Goal: Task Accomplishment & Management: Complete application form

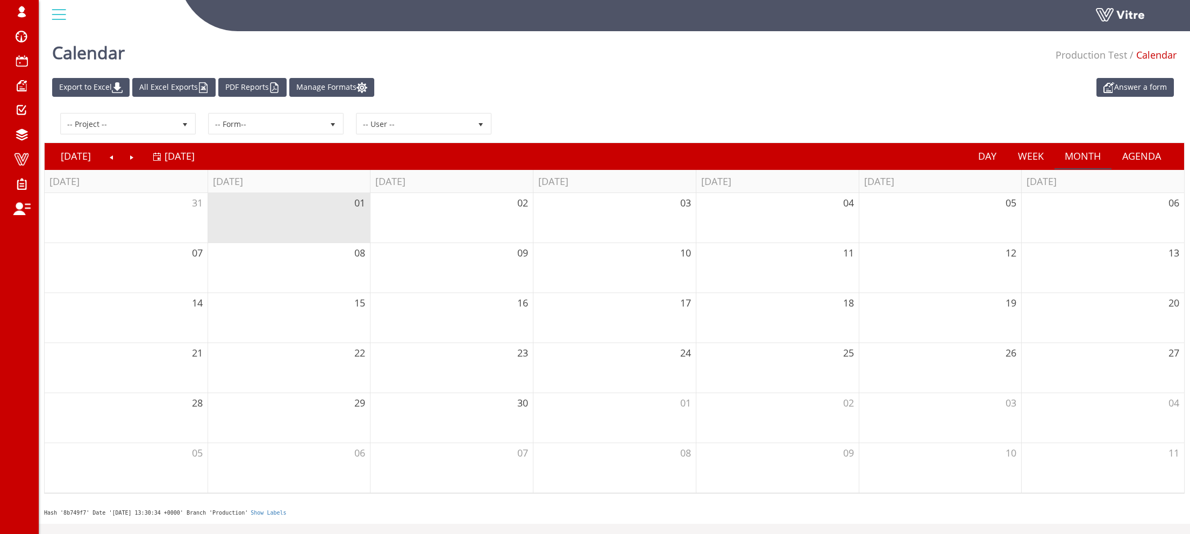
click at [39, 336] on div "Answer a form Export to Excel All Excel Exports PDF Reports Manage Formats -- P…" at bounding box center [614, 286] width 1151 height 426
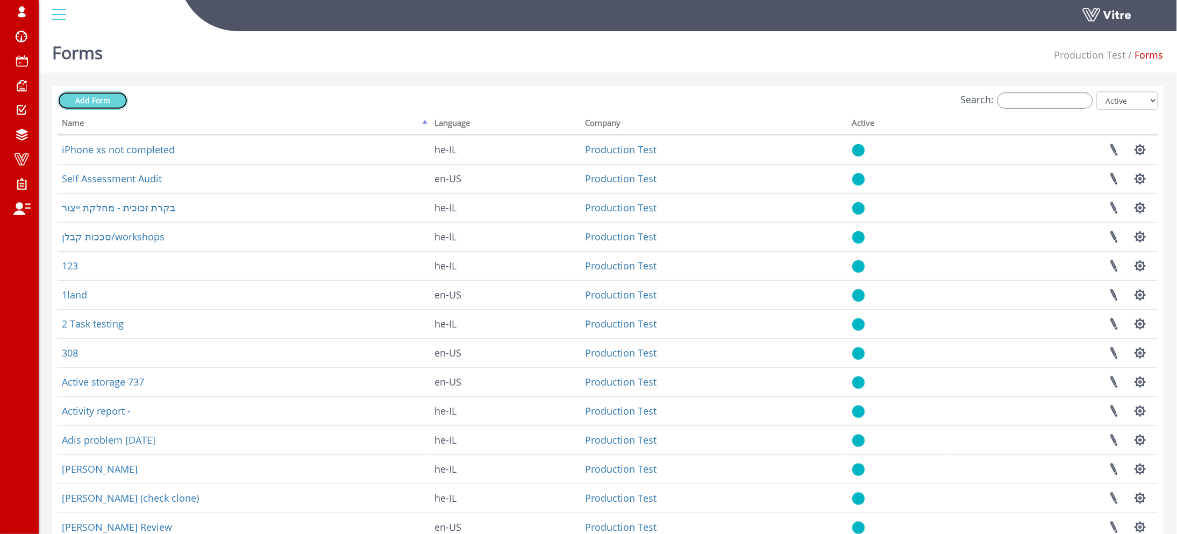
click at [101, 102] on span "Add Form" at bounding box center [92, 100] width 35 height 10
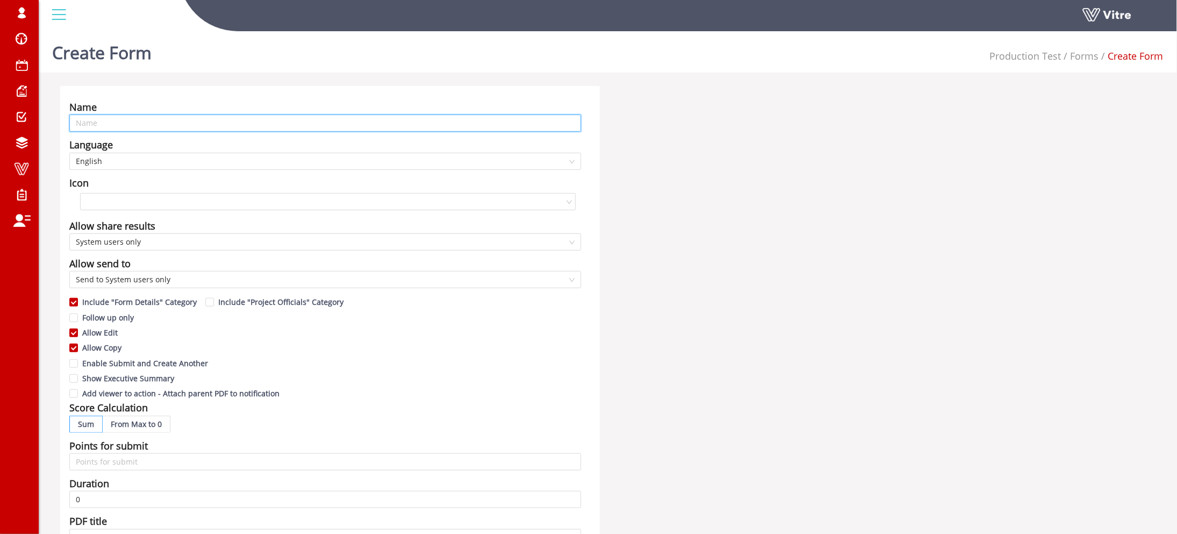
click at [222, 122] on input "text" at bounding box center [325, 123] width 512 height 17
paste input "roman@vitre.io"
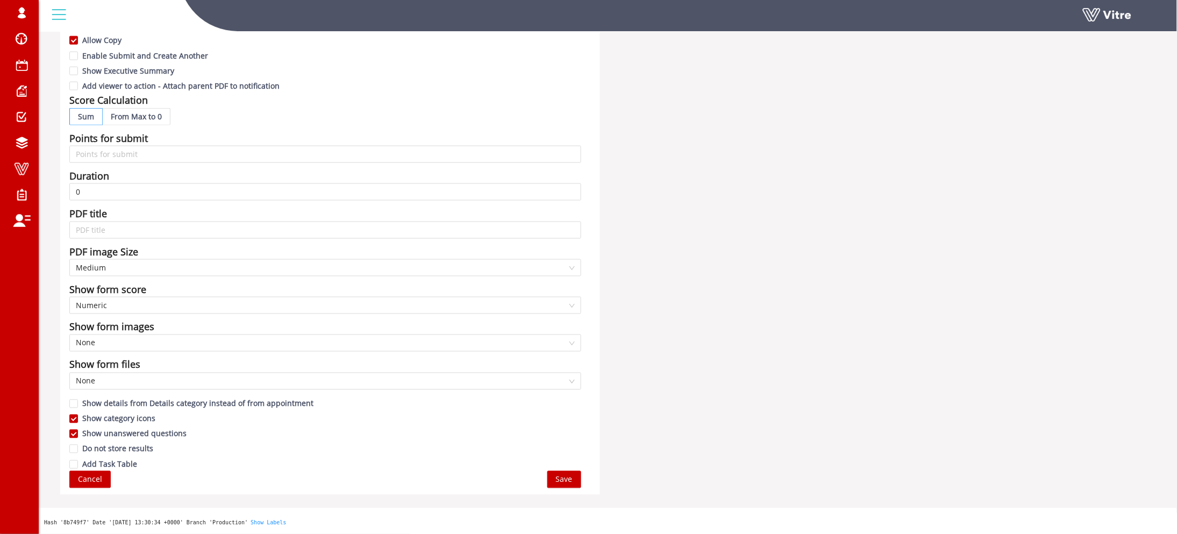
type input "tet email - roman@vitre.io"
click at [563, 472] on button "Save" at bounding box center [564, 479] width 34 height 17
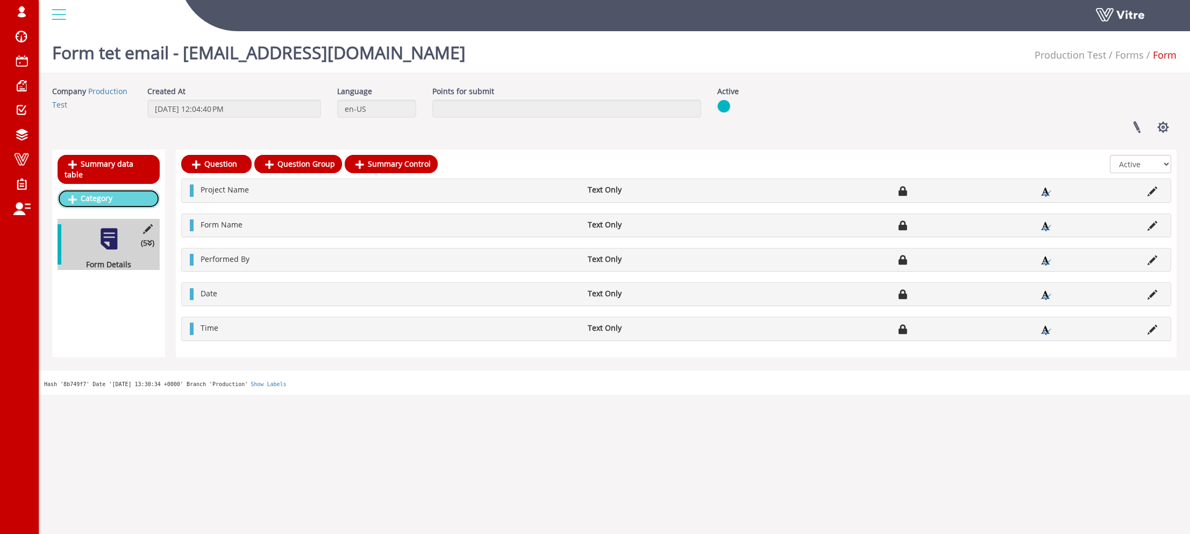
click at [137, 191] on link "Category" at bounding box center [109, 198] width 102 height 18
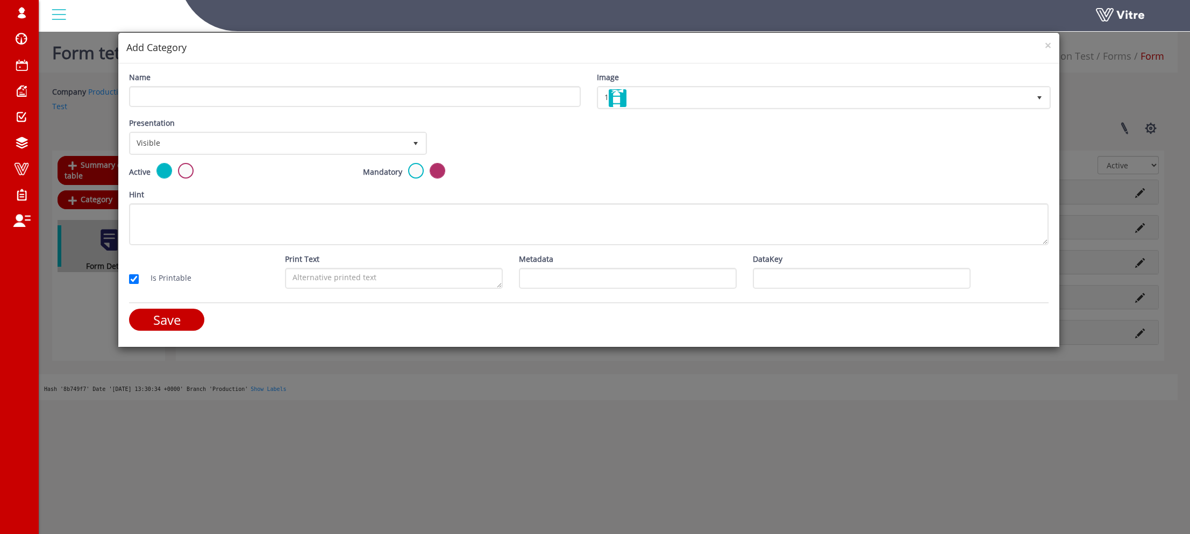
drag, startPoint x: 225, startPoint y: 79, endPoint x: 212, endPoint y: 106, distance: 30.6
click at [223, 86] on div "Name" at bounding box center [355, 89] width 452 height 35
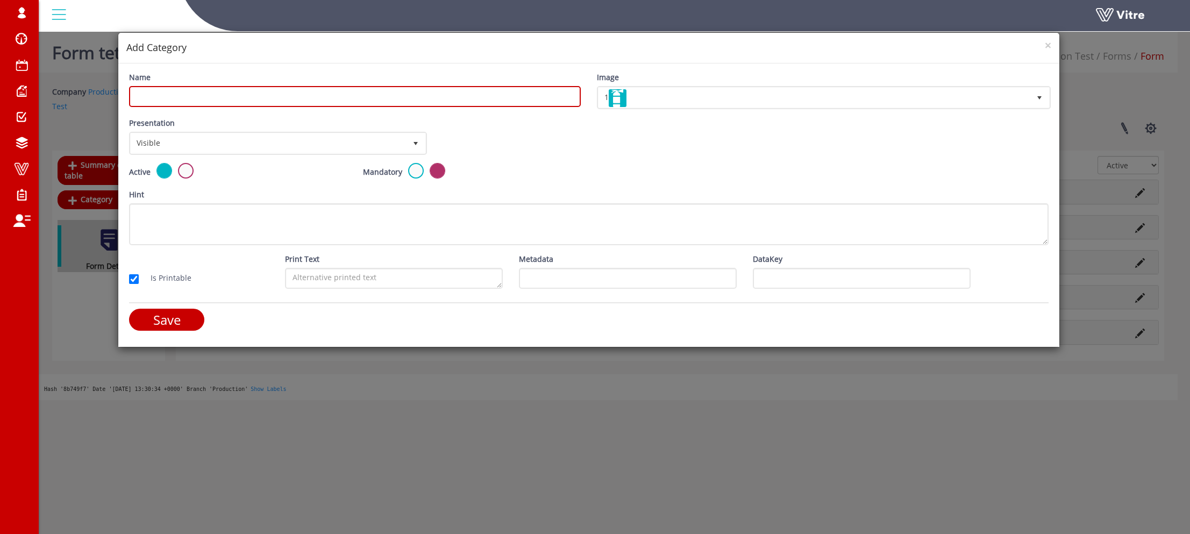
click at [213, 106] on input "Name" at bounding box center [355, 96] width 452 height 21
type input "asdasdad"
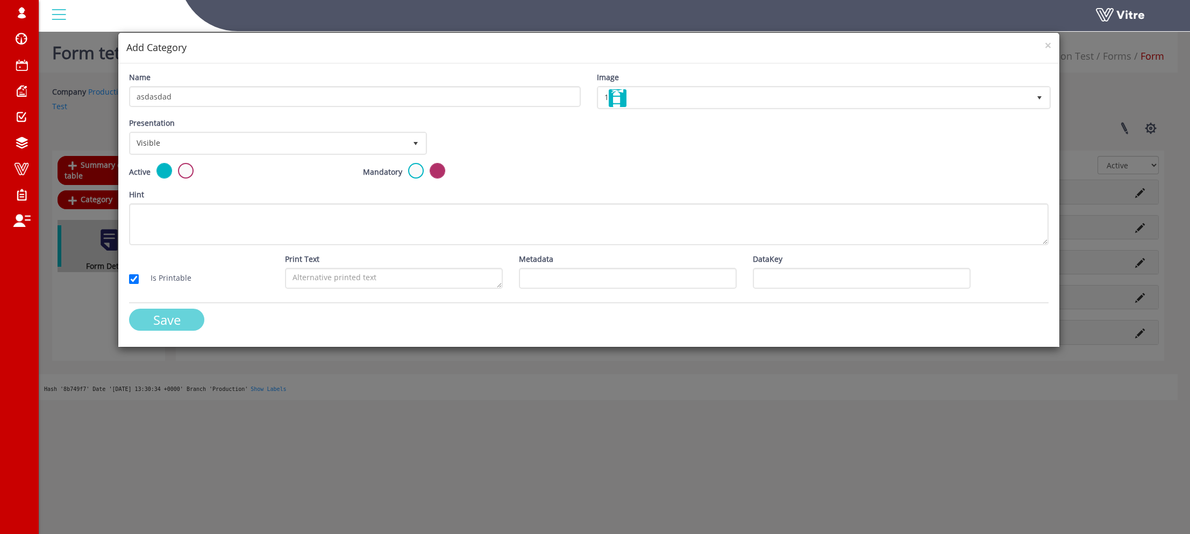
click at [152, 319] on input "Save" at bounding box center [166, 320] width 75 height 22
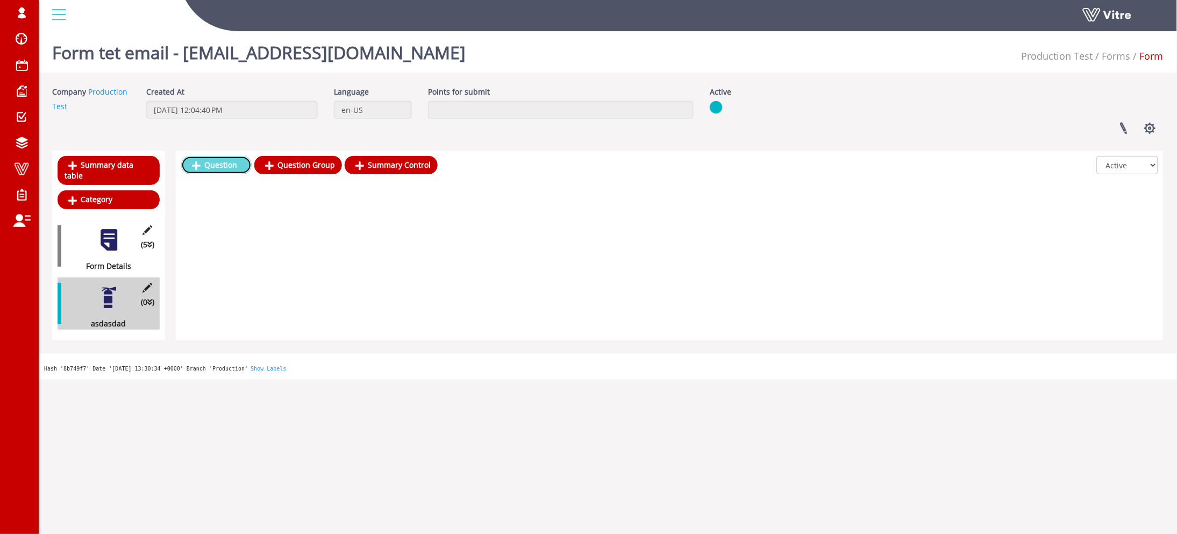
click at [221, 163] on link "Question" at bounding box center [216, 165] width 70 height 18
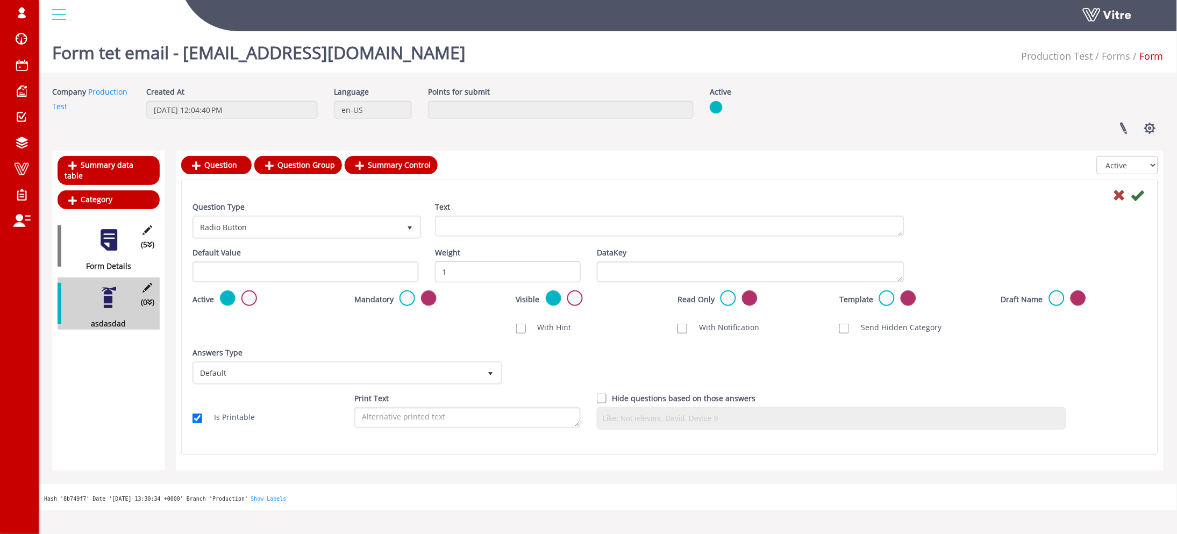
click at [550, 213] on div "Text" at bounding box center [669, 218] width 469 height 35
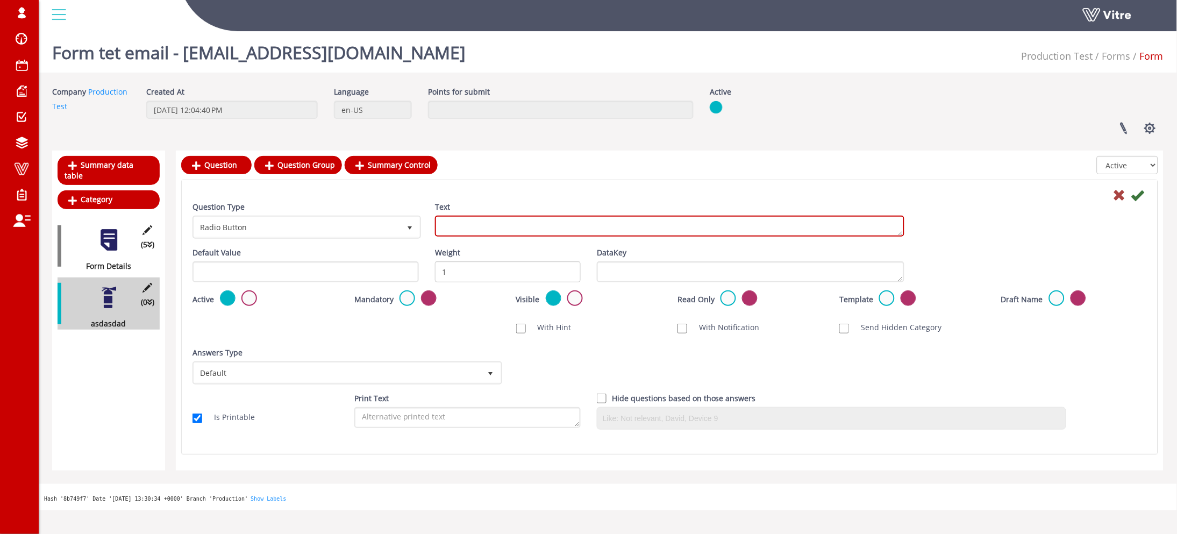
click at [544, 224] on textarea "Text" at bounding box center [669, 226] width 469 height 21
type textarea "asdasd"
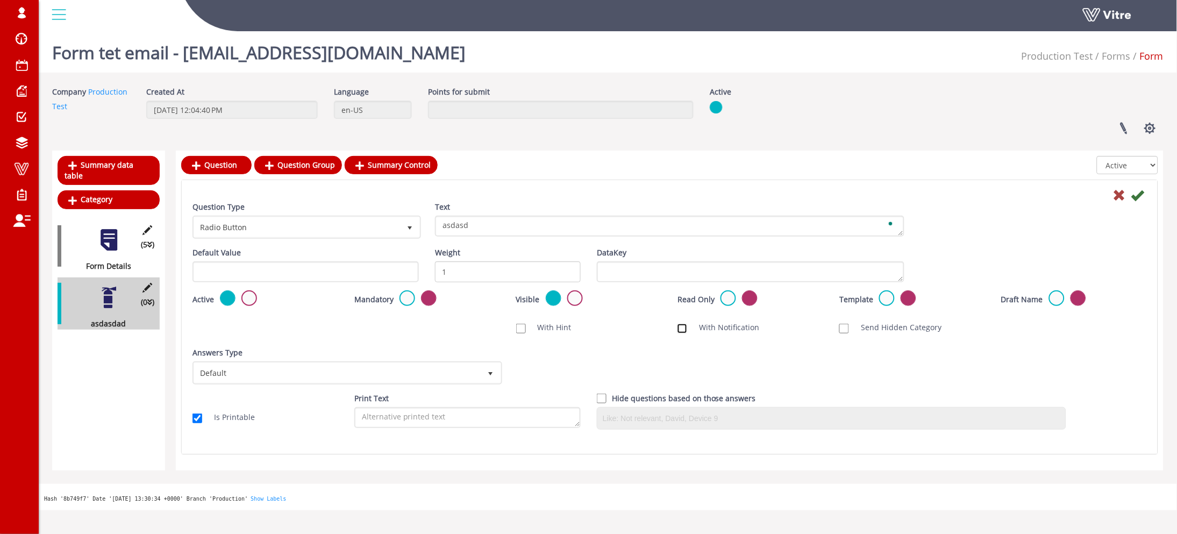
click at [681, 330] on input "With Notification" at bounding box center [683, 329] width 10 height 10
checkbox input "true"
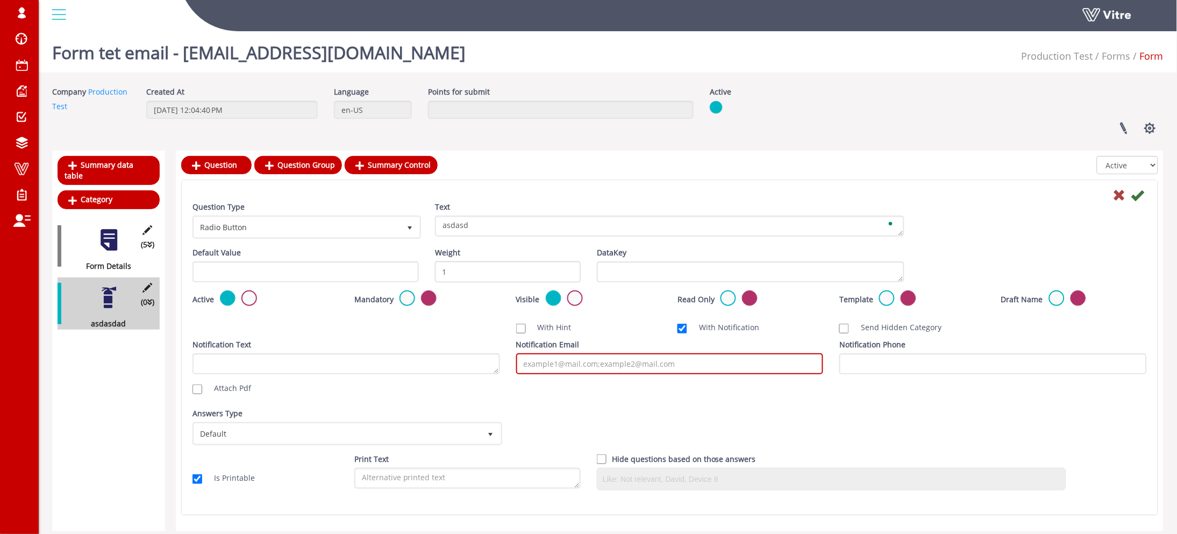
click at [667, 362] on input "Notification Email" at bounding box center [670, 363] width 308 height 21
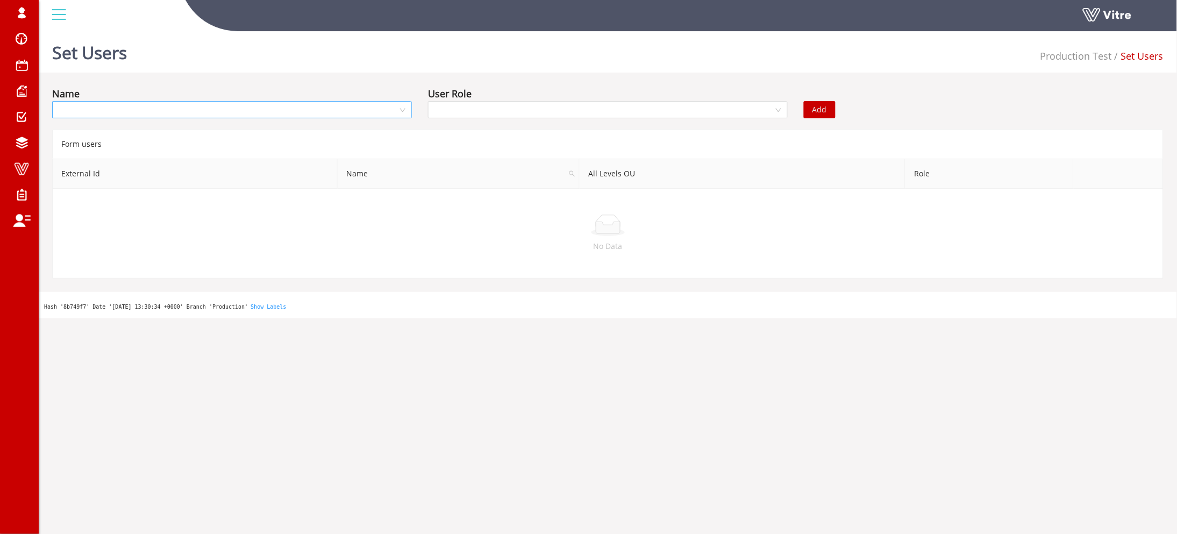
click at [233, 113] on input "search" at bounding box center [228, 110] width 339 height 16
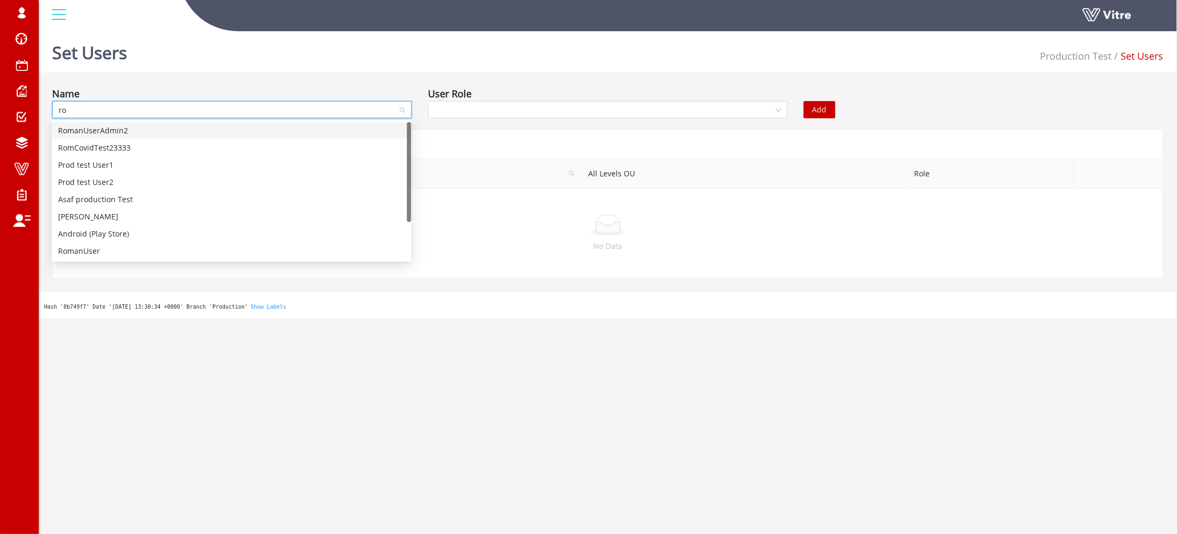
type input "rom"
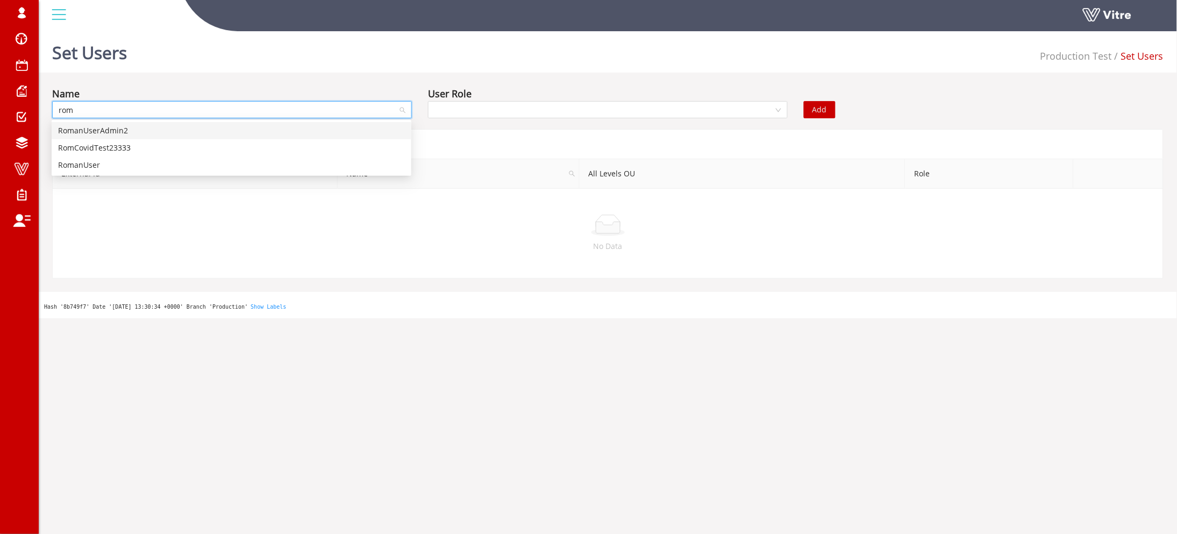
click at [157, 109] on input "rom" at bounding box center [228, 110] width 339 height 16
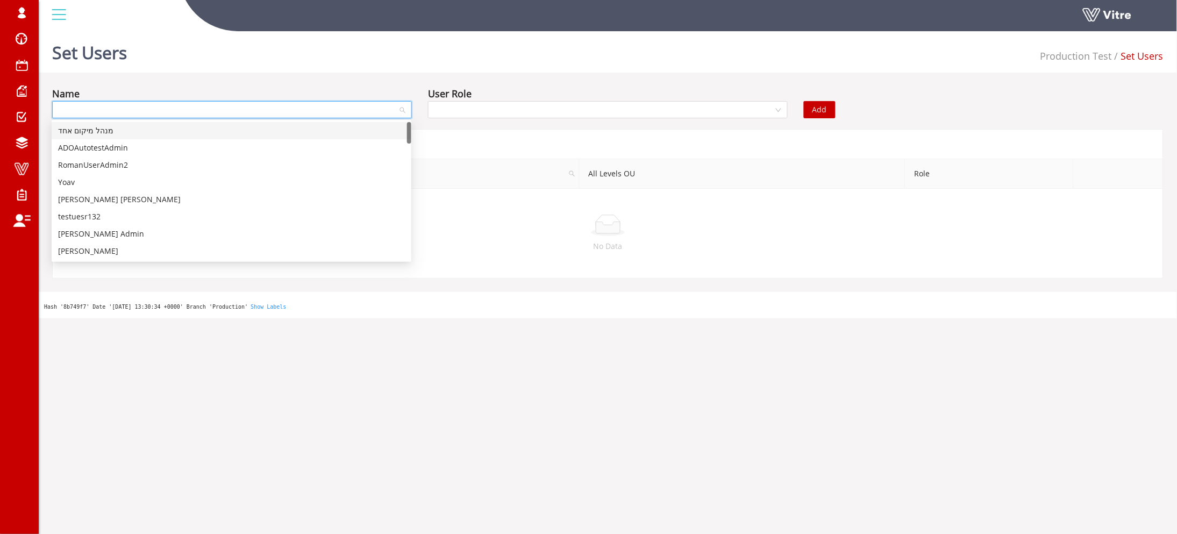
click at [163, 106] on input "search" at bounding box center [228, 110] width 339 height 16
type input "prod"
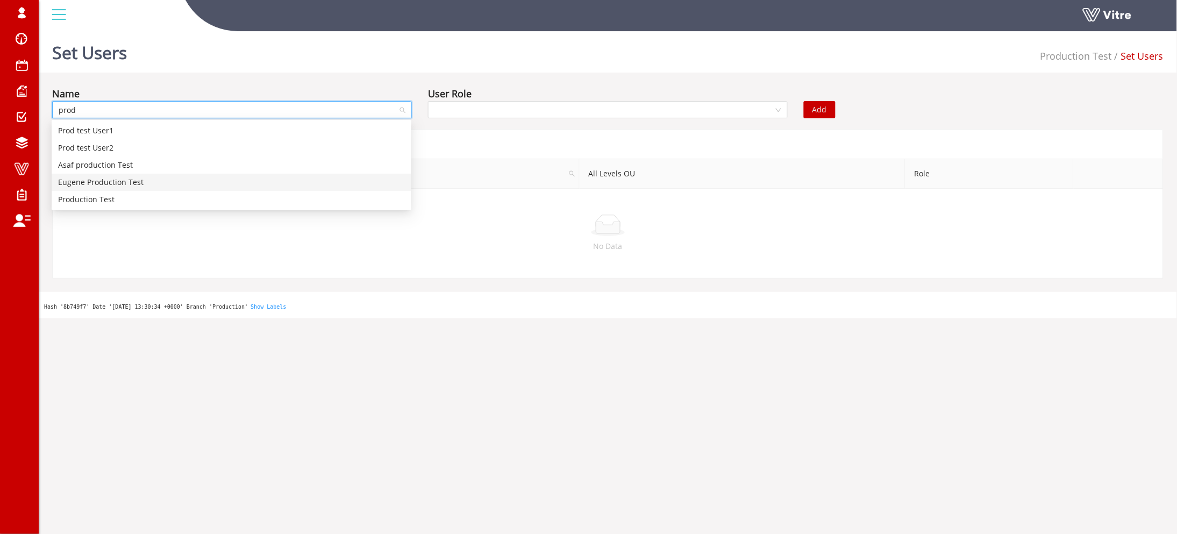
click at [121, 198] on div "Production Test" at bounding box center [231, 200] width 347 height 12
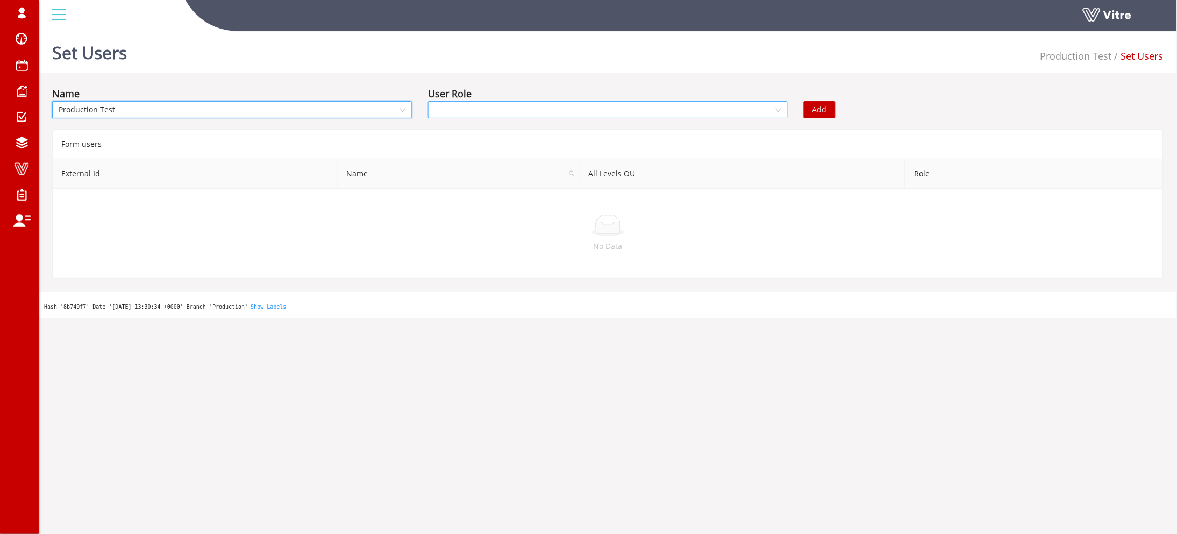
click at [528, 110] on input "search" at bounding box center [604, 110] width 339 height 16
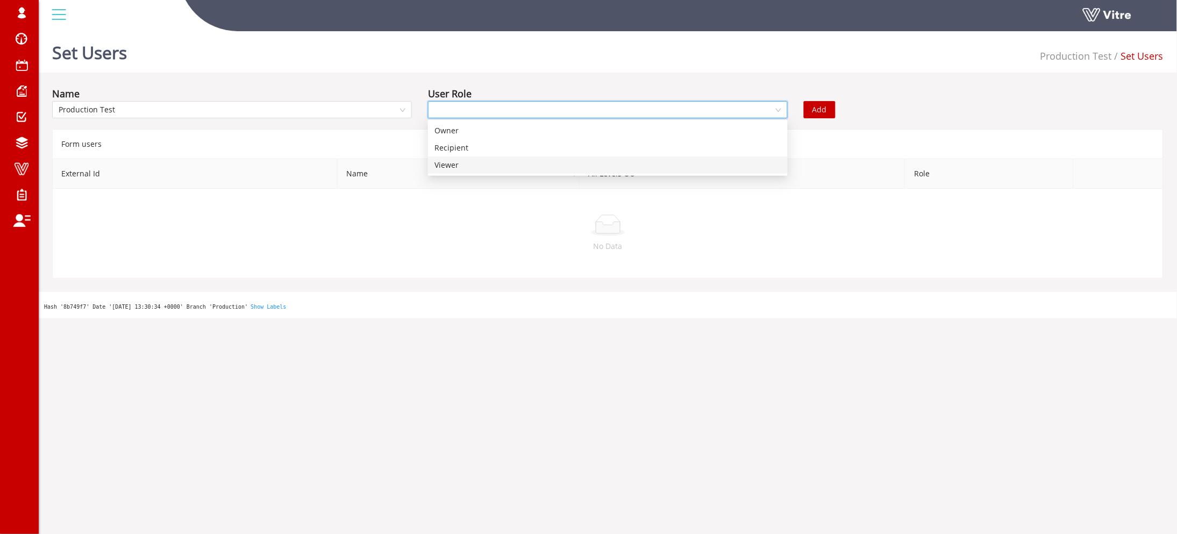
click at [467, 169] on div "Viewer" at bounding box center [608, 165] width 347 height 12
click at [730, 116] on span "Viewer" at bounding box center [608, 110] width 347 height 16
click at [518, 146] on div "Recipient" at bounding box center [608, 148] width 347 height 12
click at [865, 113] on input "search" at bounding box center [886, 110] width 152 height 16
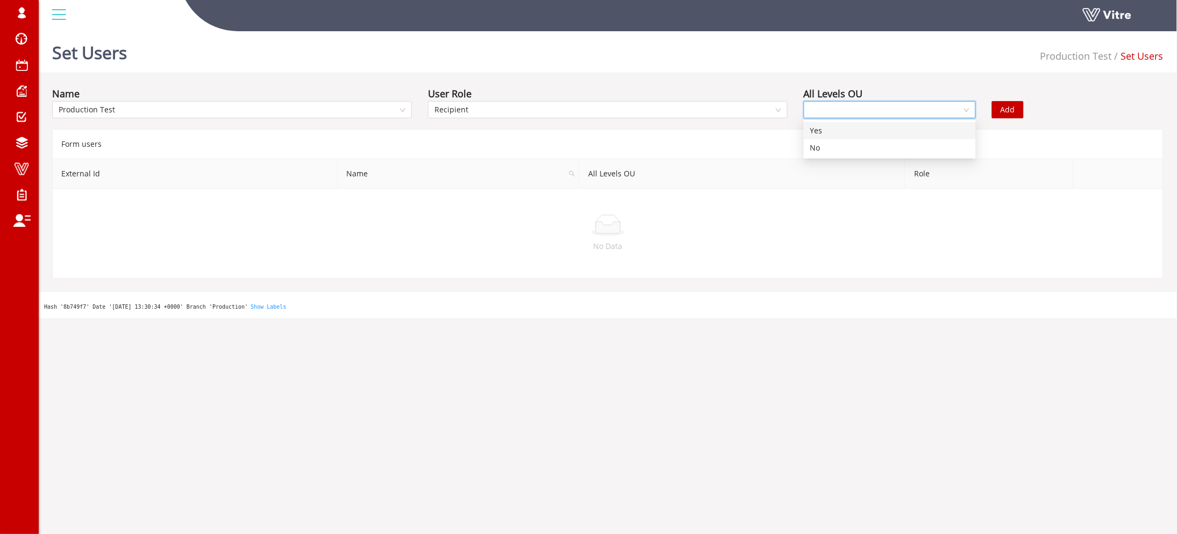
click at [853, 134] on div "Yes" at bounding box center [889, 131] width 159 height 12
click at [1036, 106] on div "Add" at bounding box center [1078, 102] width 188 height 32
click at [1009, 108] on span "Add" at bounding box center [1008, 110] width 15 height 12
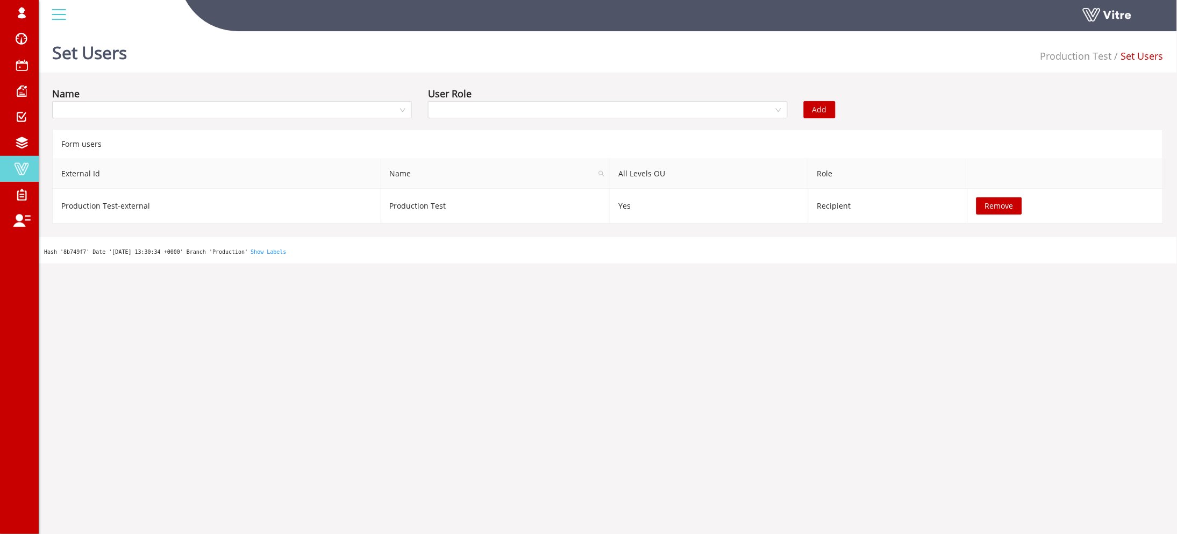
click at [23, 162] on span at bounding box center [21, 168] width 27 height 13
